Goal: Find contact information: Find contact information

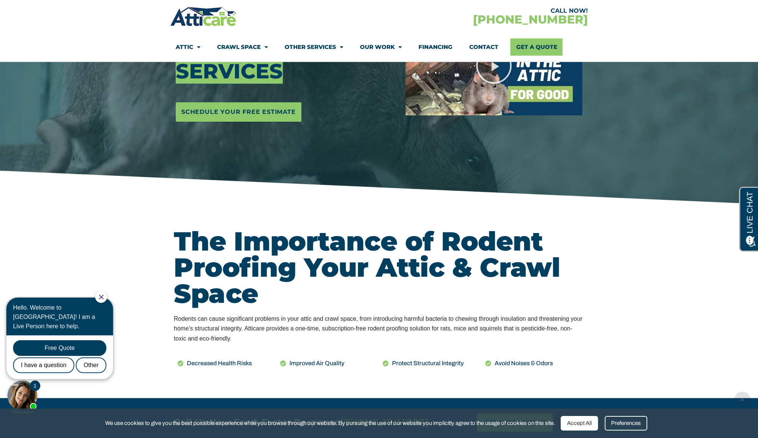
scroll to position [233, 0]
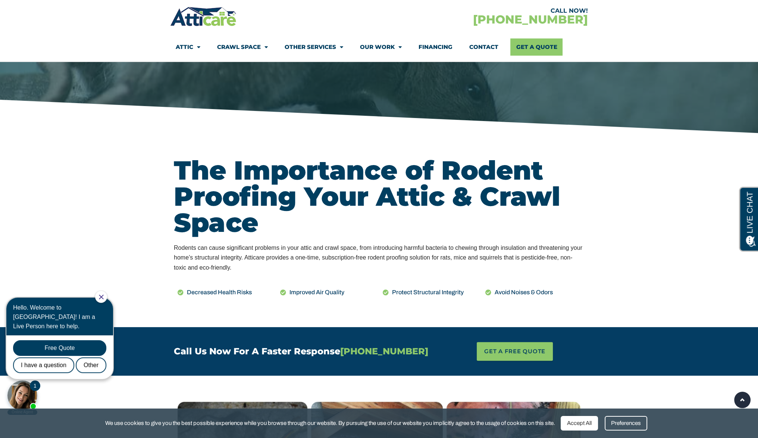
click at [104, 297] on icon "Close Chat" at bounding box center [101, 296] width 5 height 5
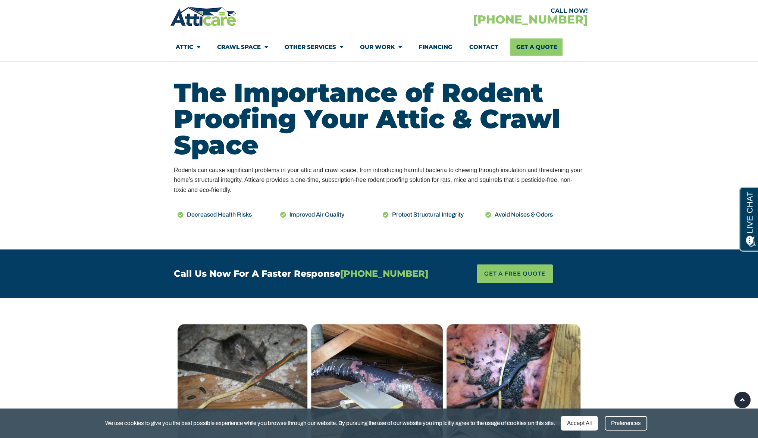
scroll to position [0, 0]
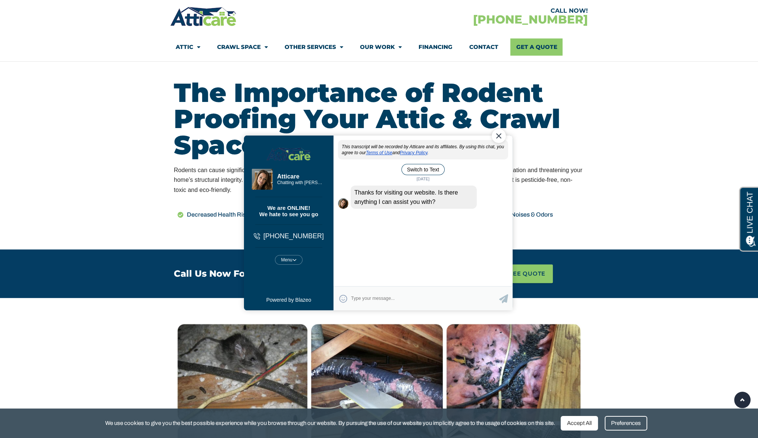
drag, startPoint x: 25, startPoint y: 32, endPoint x: 274, endPoint y: 69, distance: 251.7
click at [25, 32] on section "CALL NOW! [PHONE_NUMBER] Attic Attic Cleaning Rodent Proofing Air Sealing Insul…" at bounding box center [379, 31] width 758 height 62
drag, startPoint x: 736, startPoint y: 247, endPoint x: 500, endPoint y: 136, distance: 261.0
click at [500, 136] on div "Close Chat" at bounding box center [499, 135] width 14 height 14
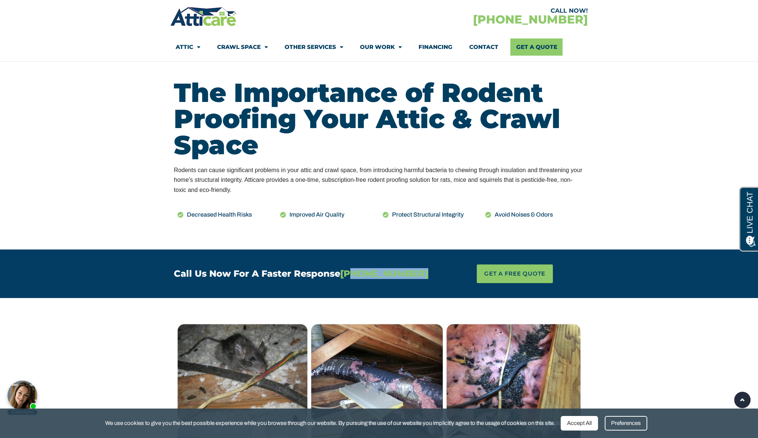
drag, startPoint x: 433, startPoint y: 272, endPoint x: 349, endPoint y: 273, distance: 83.6
click at [349, 273] on h4 "Call Us Now For A Faster Response [PHONE_NUMBER]" at bounding box center [306, 273] width 264 height 9
copy span "[PHONE_NUMBER]"
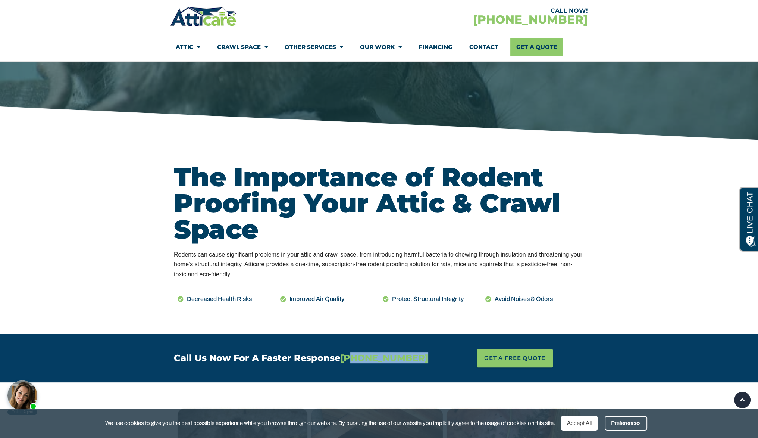
scroll to position [231, 0]
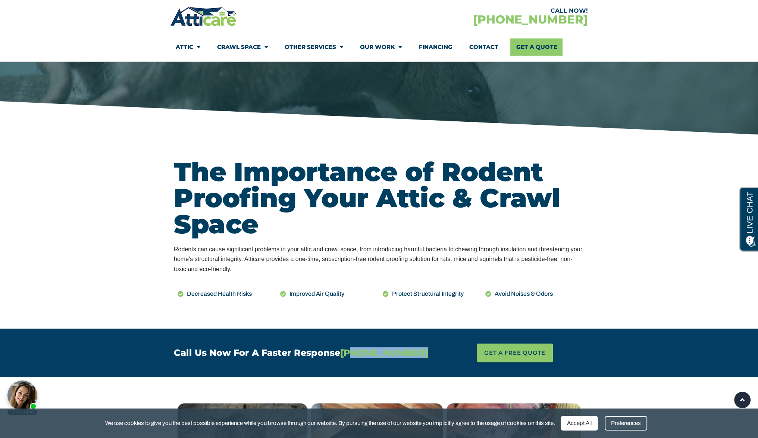
click at [179, 49] on link "Attic" at bounding box center [188, 46] width 25 height 17
